Goal: Check status: Check status

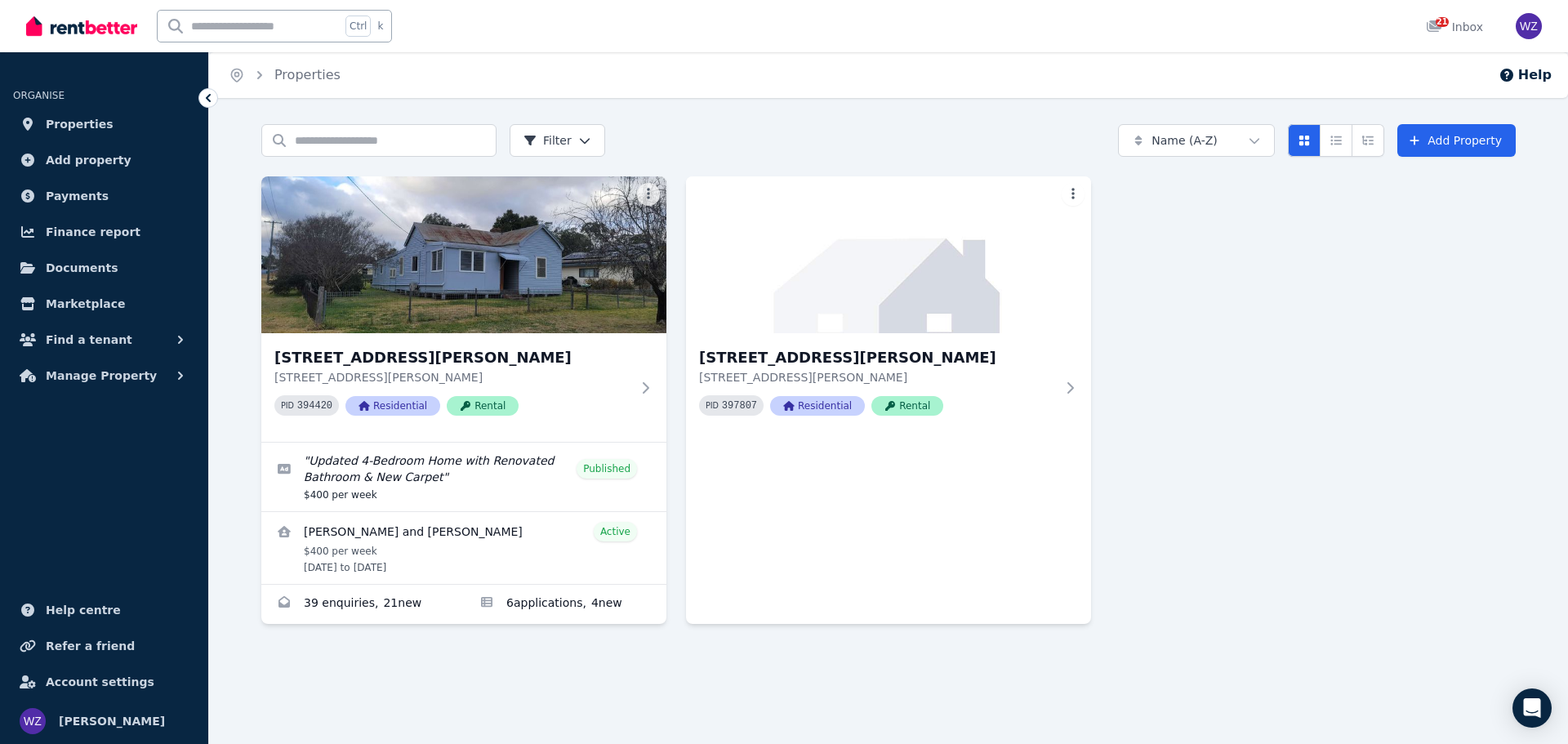
click at [528, 691] on div "Search properties Filter Name (A-Z) Add Property [STREET_ADDRESS][PERSON_NAME] …" at bounding box center [888, 411] width 1359 height 575
click at [123, 376] on span "Manage Property" at bounding box center [101, 375] width 111 height 19
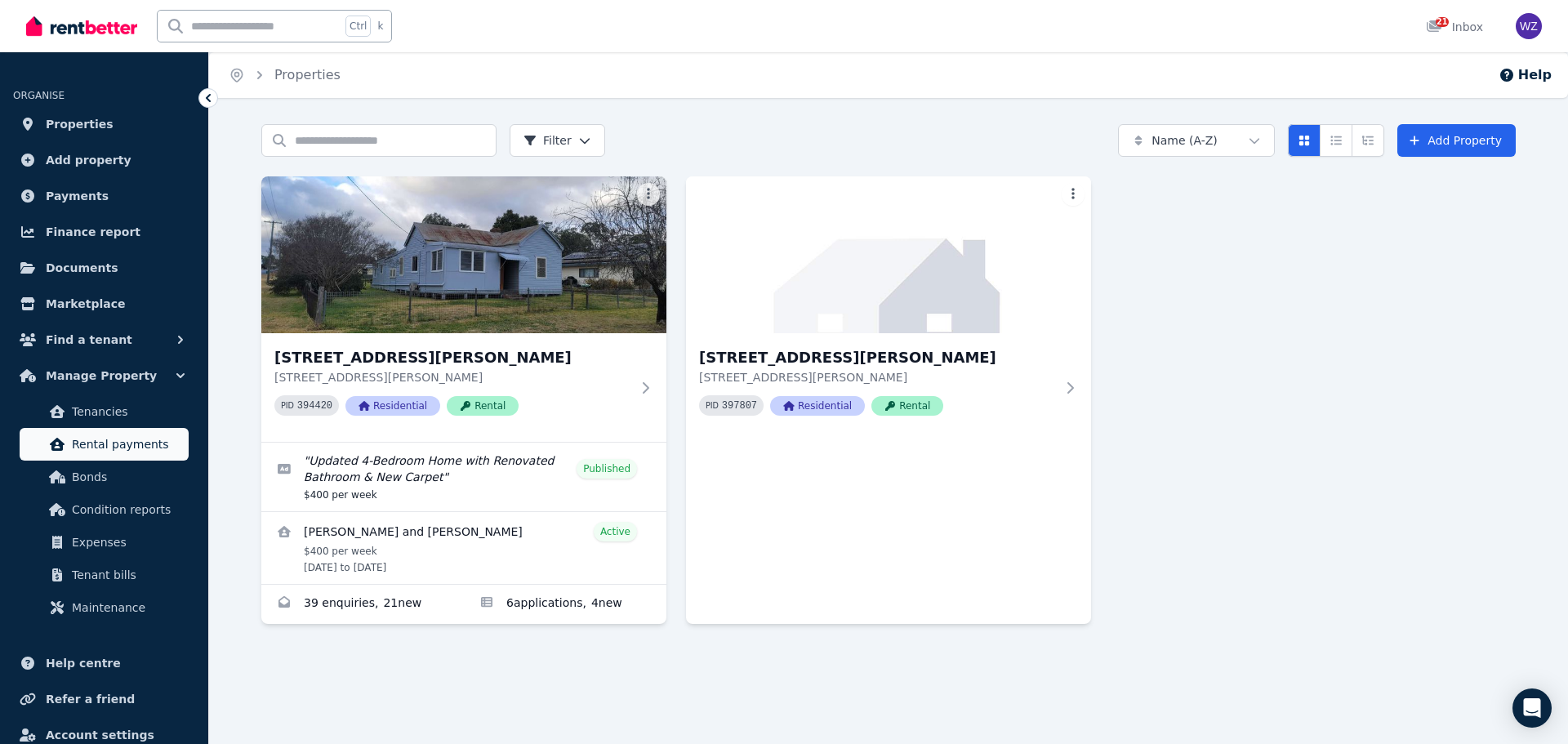
click at [123, 439] on span "Rental payments" at bounding box center [127, 444] width 110 height 19
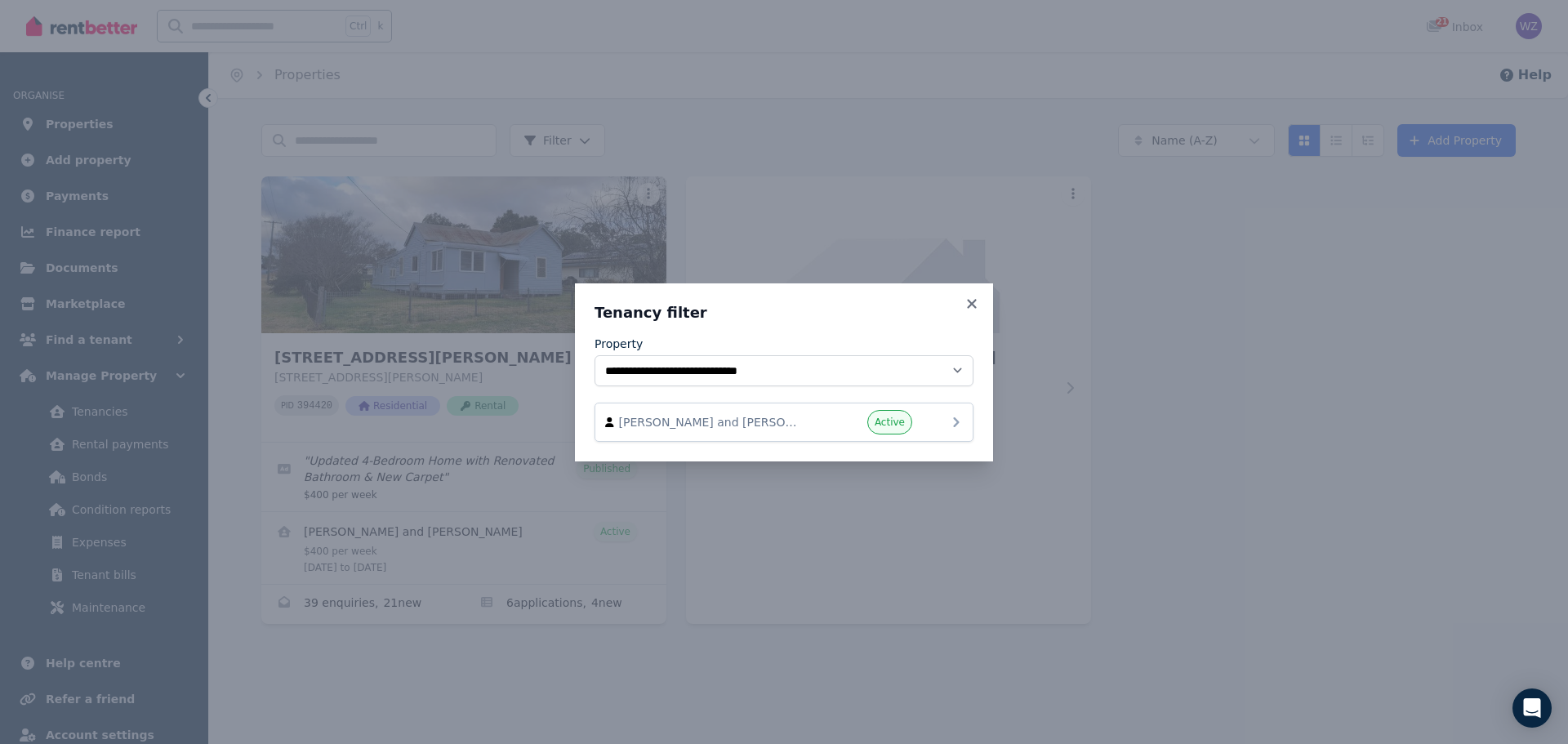
click at [799, 416] on span "[PERSON_NAME] and [PERSON_NAME]" at bounding box center [712, 422] width 186 height 17
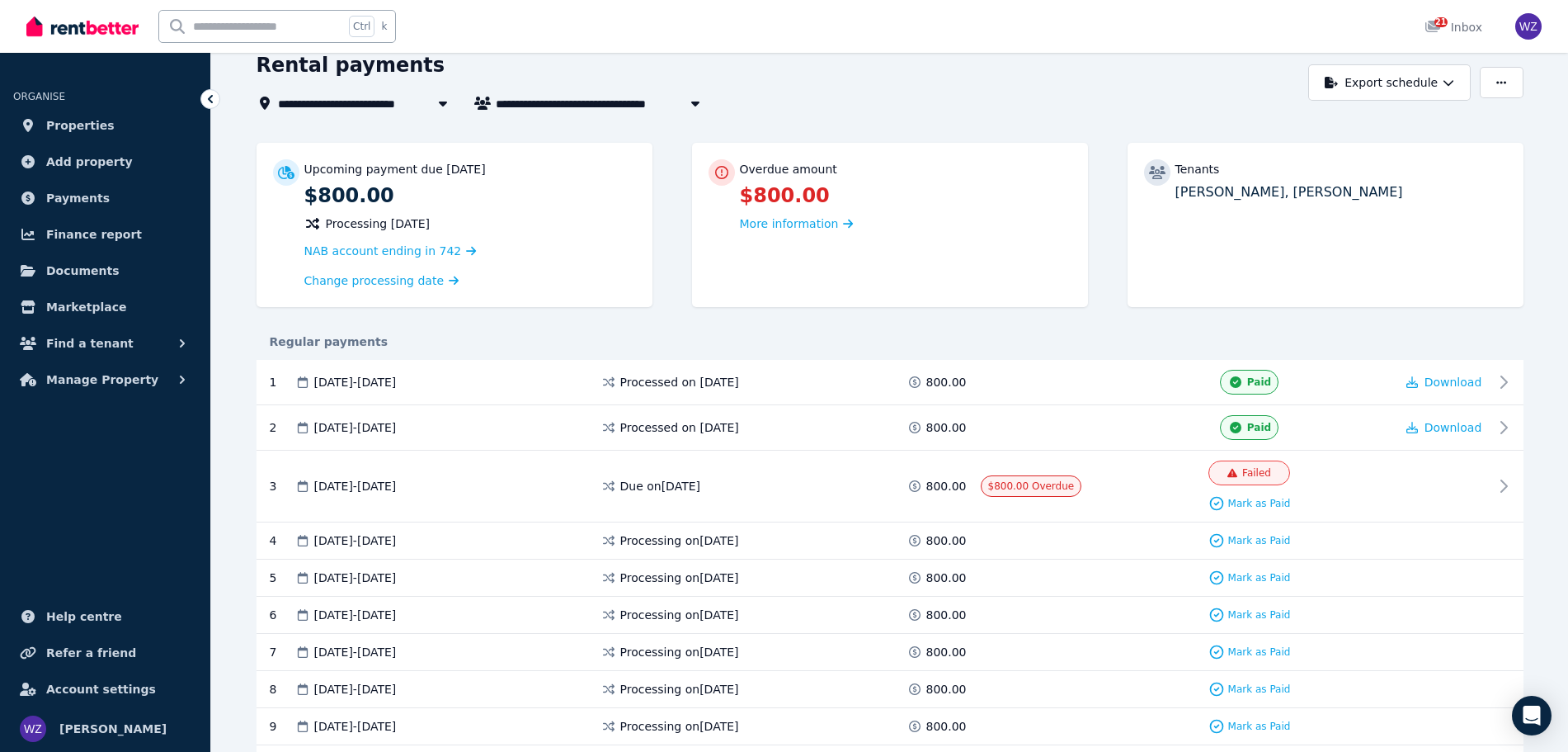
scroll to position [103, 0]
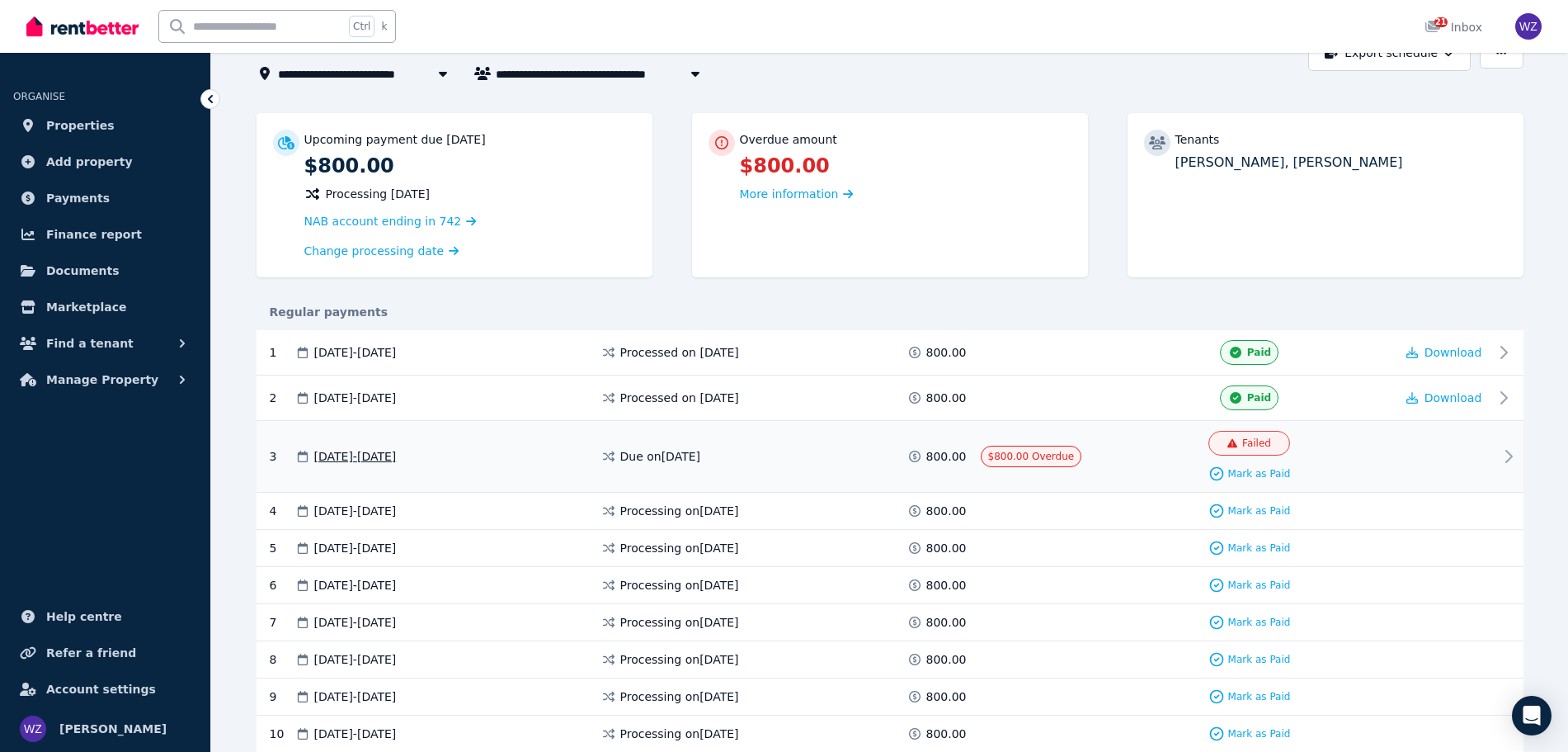
click at [377, 449] on span "[DATE] - [DATE]" at bounding box center [355, 456] width 82 height 17
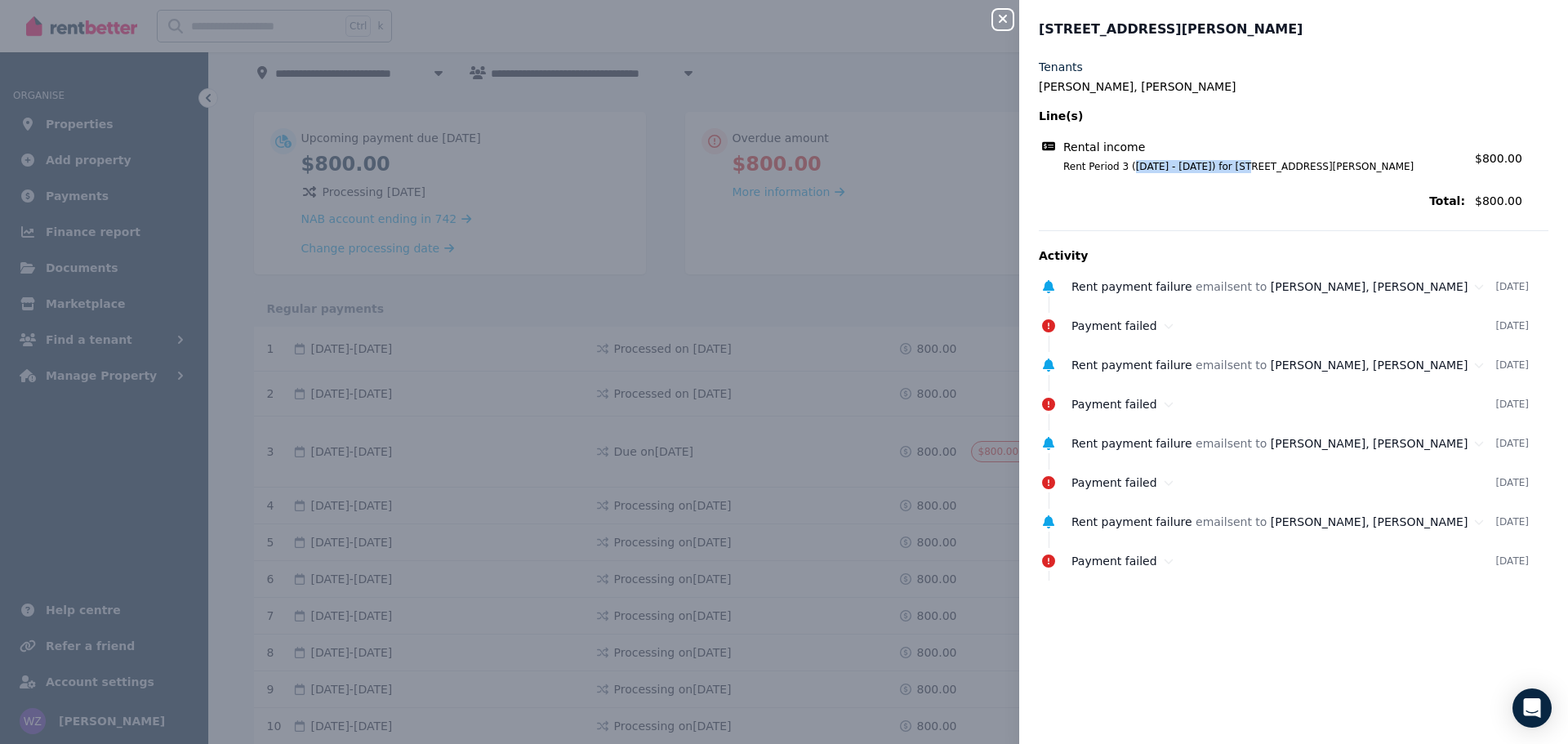
drag, startPoint x: 1127, startPoint y: 168, endPoint x: 1239, endPoint y: 167, distance: 112.0
click at [1239, 167] on span "Rent Period 3 ([DATE] - [DATE]) for [STREET_ADDRESS][PERSON_NAME]" at bounding box center [1254, 166] width 421 height 13
copy span "[DATE] - [DATE])"
click at [668, 274] on div "Close panel [STREET_ADDRESS][PERSON_NAME] Tenants [PERSON_NAME], [PERSON_NAME] …" at bounding box center [784, 372] width 1568 height 744
